Goal: Find contact information: Find contact information

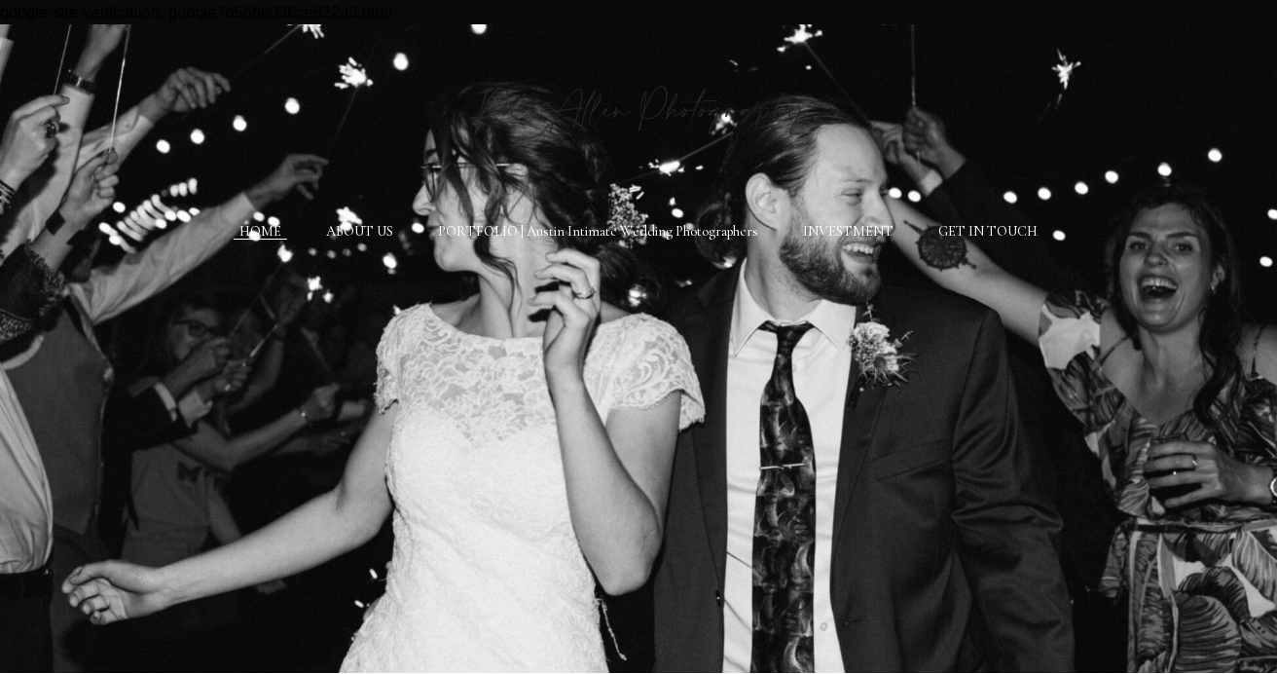
click at [353, 341] on div at bounding box center [638, 348] width 1277 height 648
click at [976, 229] on link "GET IN TOUCH" at bounding box center [988, 232] width 99 height 18
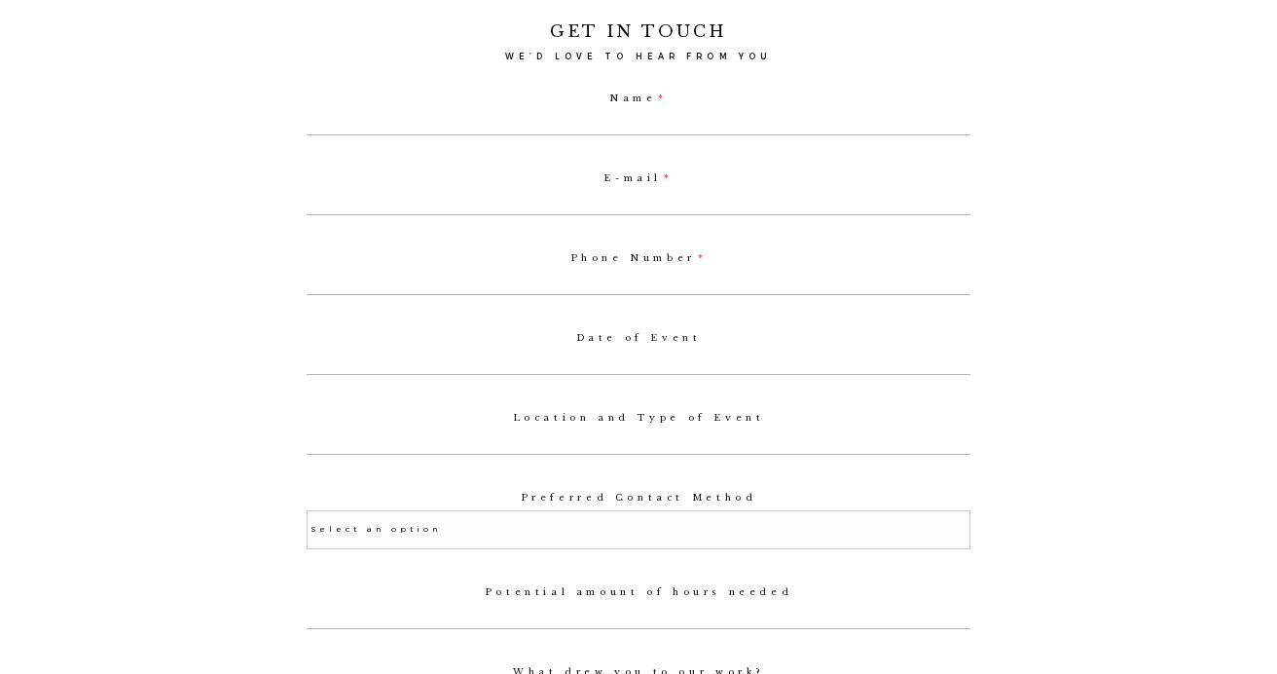
scroll to position [860, 0]
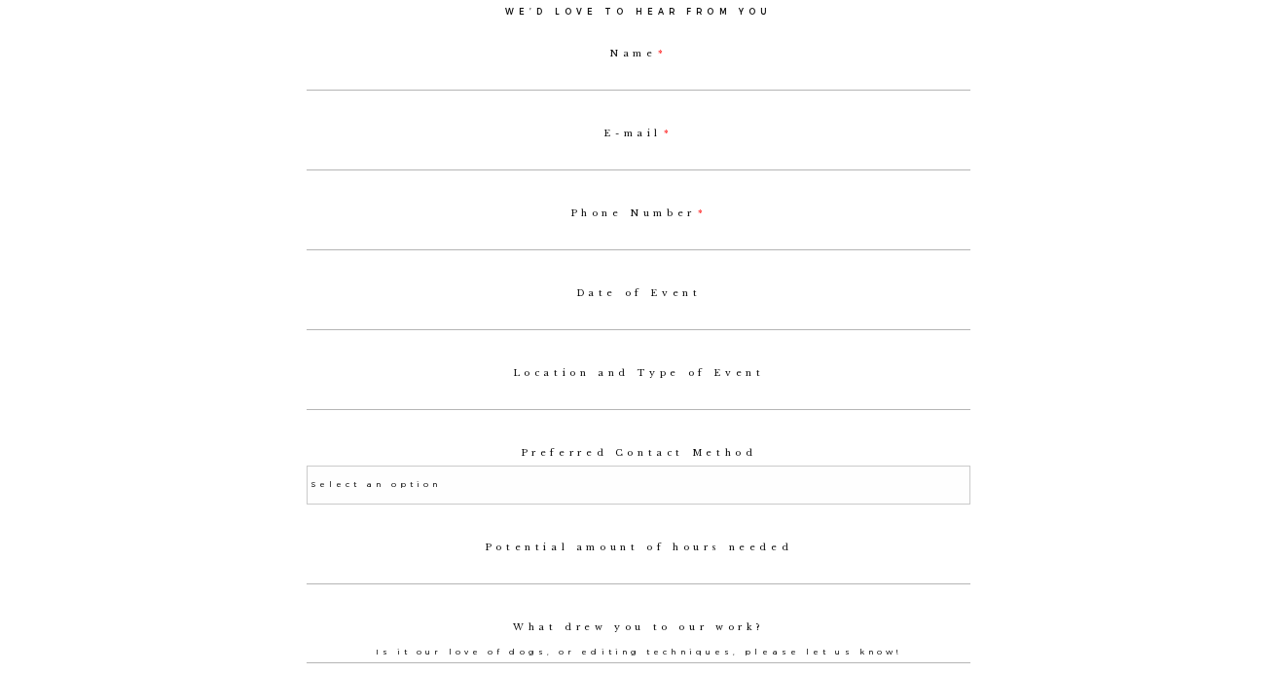
click at [643, 234] on div "Phone Number" at bounding box center [639, 225] width 675 height 60
click at [628, 218] on label "Phone Number" at bounding box center [639, 212] width 665 height 11
click at [628, 226] on input "Phone Number" at bounding box center [639, 238] width 665 height 24
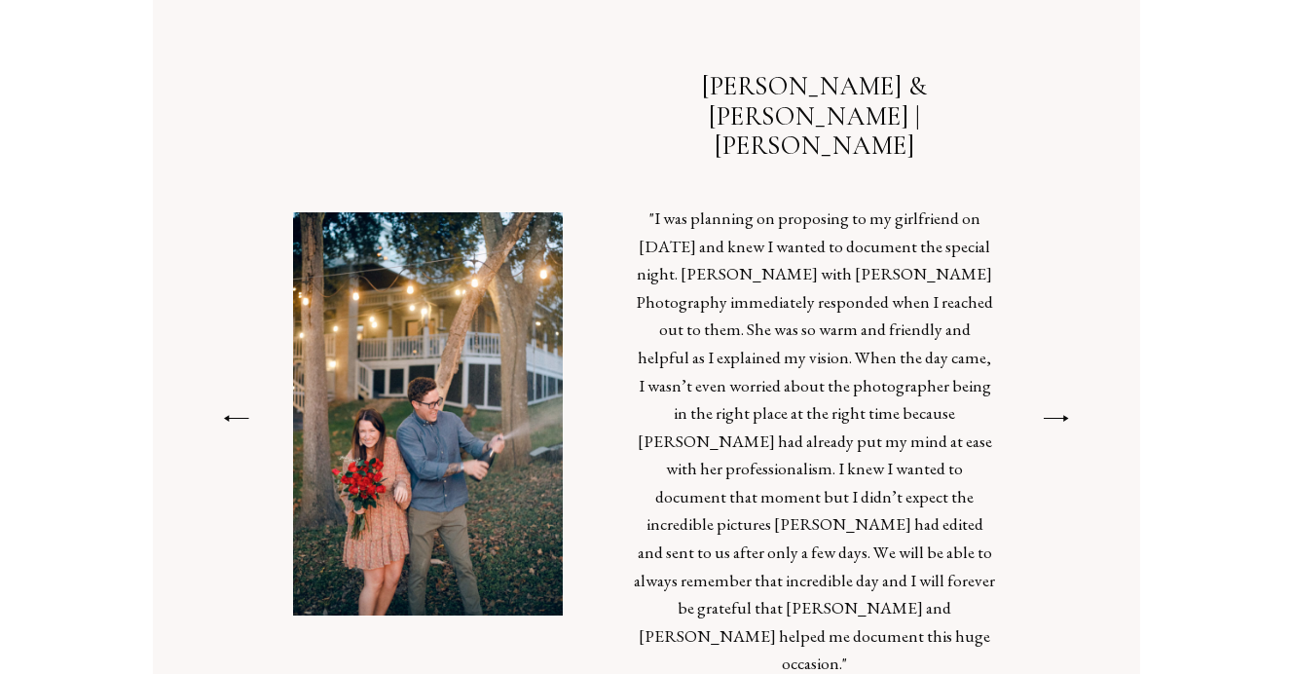
scroll to position [3550, 0]
